Goal: Task Accomplishment & Management: Use online tool/utility

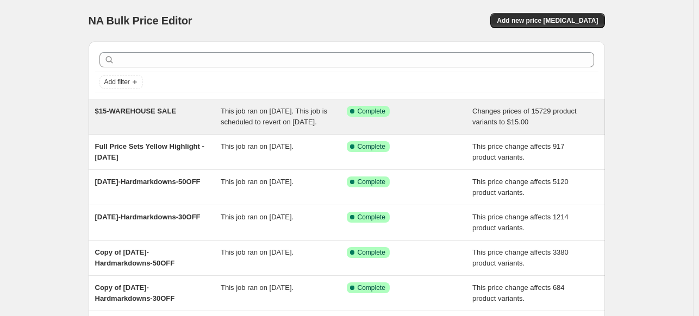
click at [196, 124] on div "$15-WAREHOUSE SALE" at bounding box center [158, 117] width 126 height 22
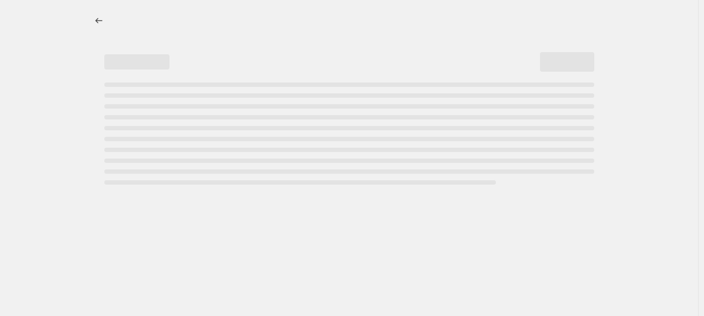
select select "no_change"
select select "tag"
select select "no_change"
select select "tag"
select select "no_change"
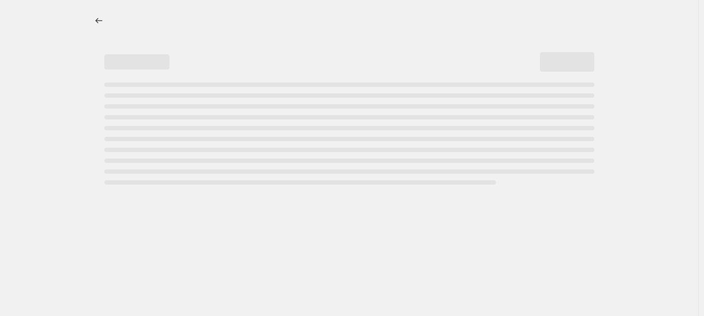
select select "tag"
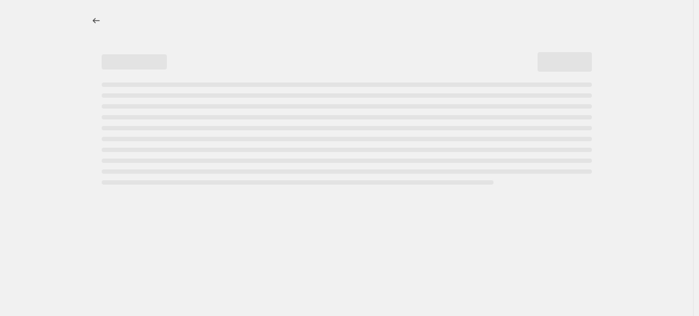
select select "no_change"
select select "tag"
select select "no_change"
select select "tag"
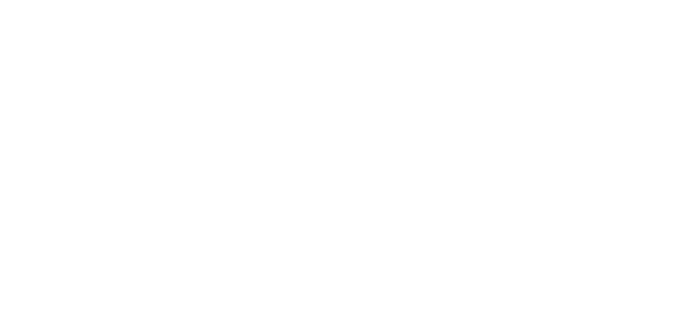
select select "no_change"
select select "tag"
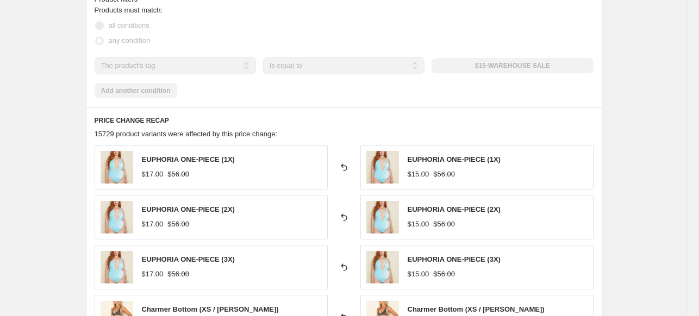
scroll to position [543, 0]
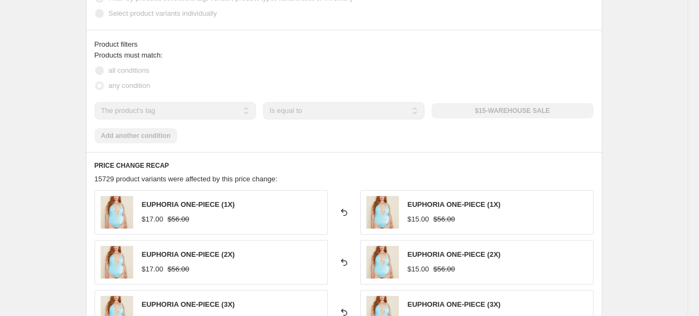
drag, startPoint x: 478, startPoint y: 113, endPoint x: 552, endPoint y: 113, distance: 73.4
click at [552, 113] on div "$15-WAREHOUSE SALE" at bounding box center [511, 110] width 161 height 15
drag, startPoint x: 554, startPoint y: 115, endPoint x: 472, endPoint y: 112, distance: 82.1
click at [472, 112] on div "$15-WAREHOUSE SALE" at bounding box center [511, 110] width 161 height 15
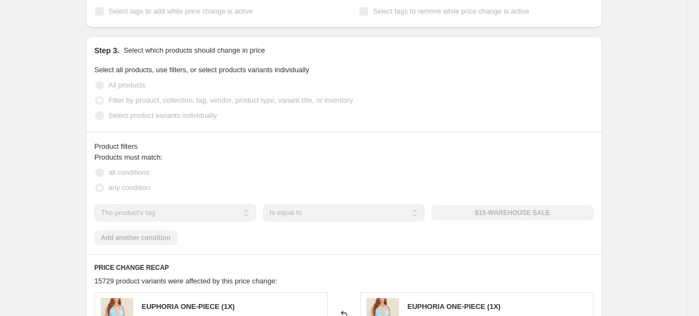
scroll to position [489, 0]
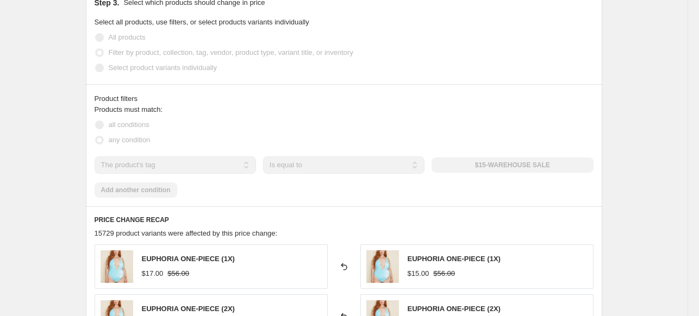
drag, startPoint x: 559, startPoint y: 161, endPoint x: 463, endPoint y: 165, distance: 95.7
click at [463, 165] on div "$15-WAREHOUSE SALE" at bounding box center [511, 165] width 161 height 15
